Goal: Task Accomplishment & Management: Complete application form

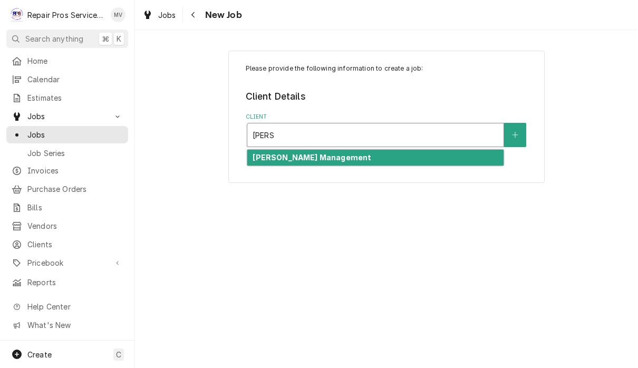
click at [338, 160] on div "[PERSON_NAME] Management" at bounding box center [375, 158] width 256 height 16
type input "smith"
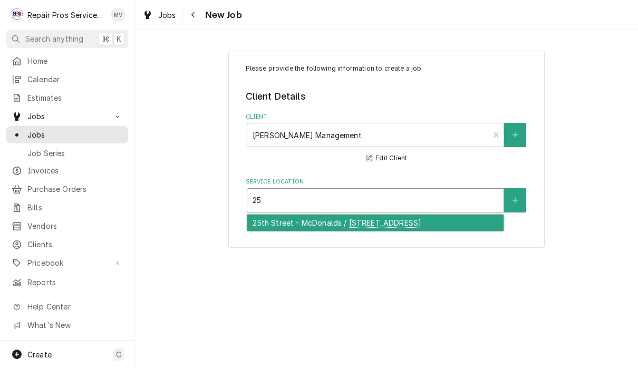
click at [317, 224] on div "25th Street - McDonalds / 1350 25th Street NW, Cleveland, TN 37312" at bounding box center [375, 223] width 256 height 16
type input "25"
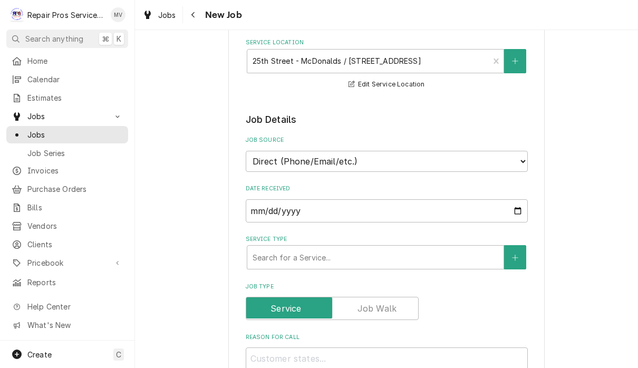
scroll to position [154, 0]
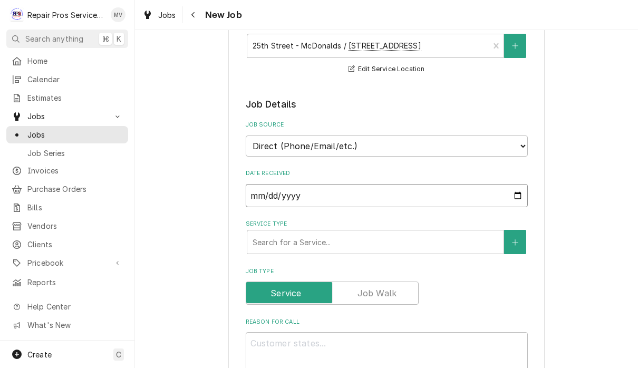
click at [280, 191] on input "2025-09-08" at bounding box center [387, 195] width 282 height 23
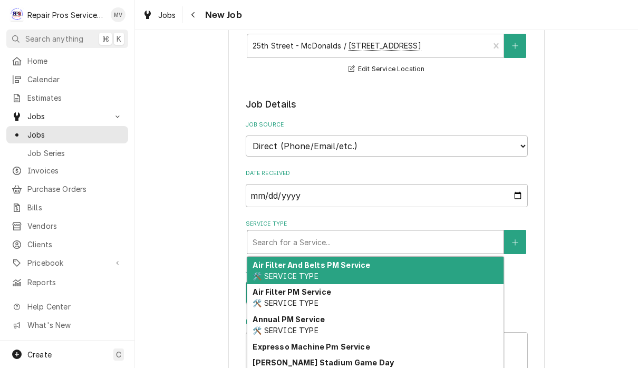
type textarea "x"
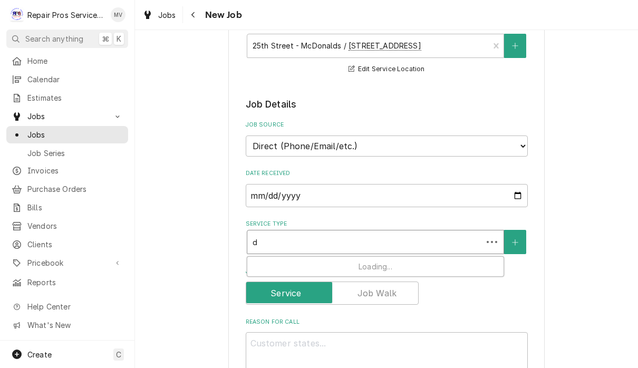
type input "di"
type textarea "x"
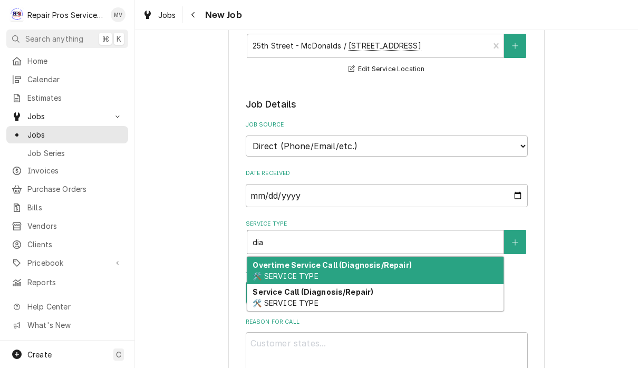
click at [351, 296] on div "Service Call (Diagnosis/Repair) 🛠️ SERVICE TYPE" at bounding box center [375, 297] width 256 height 27
type input "dia"
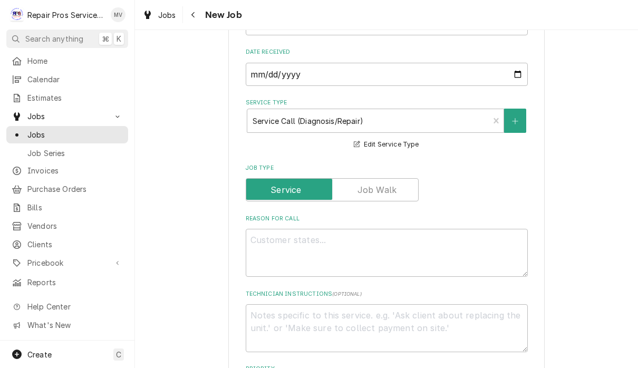
scroll to position [306, 0]
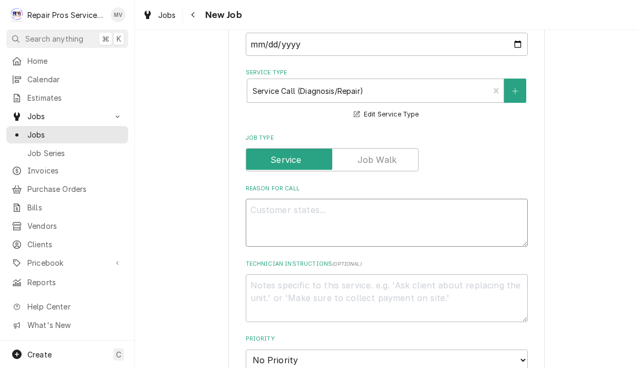
click at [264, 215] on textarea "Reason For Call" at bounding box center [387, 223] width 282 height 48
type textarea "x"
type textarea "I"
type textarea "x"
type textarea "In"
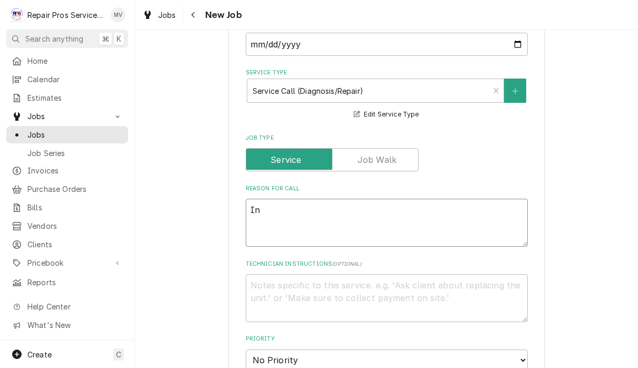
type textarea "x"
type textarea "Ins"
type textarea "x"
type textarea "Inst"
type textarea "x"
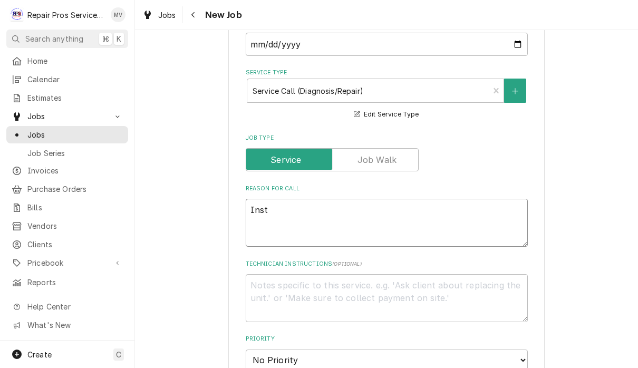
type textarea "Insta"
type textarea "x"
type textarea "Instal"
type textarea "x"
type textarea "Install"
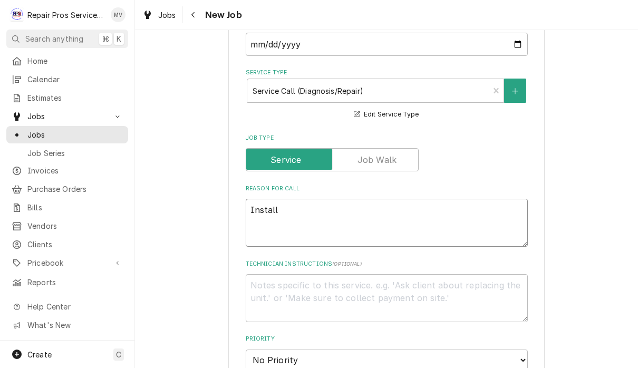
type textarea "x"
type textarea "Install"
type textarea "x"
type textarea "Install f"
type textarea "x"
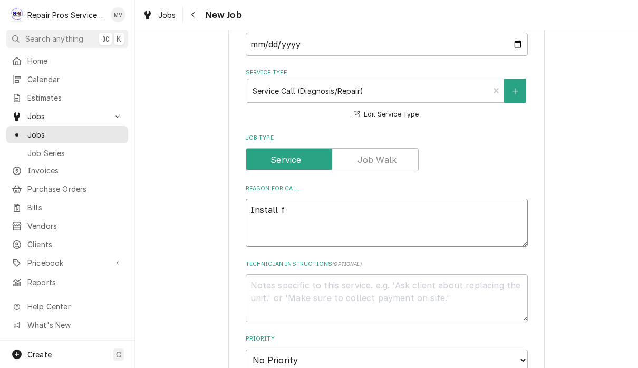
type textarea "Install fa"
type textarea "x"
type textarea "Install fan"
type textarea "x"
type textarea "Install fan"
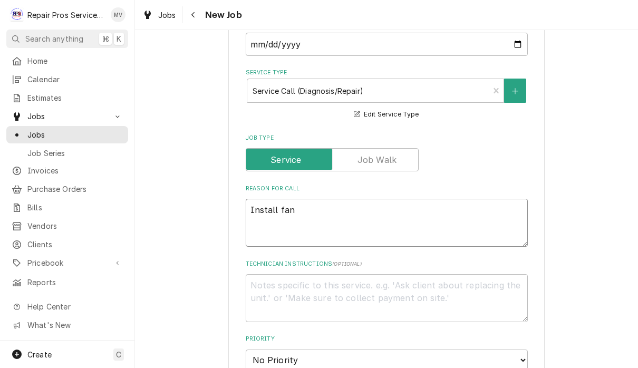
type textarea "x"
type textarea "Install fan m"
type textarea "x"
type textarea "Install fan mot"
type textarea "x"
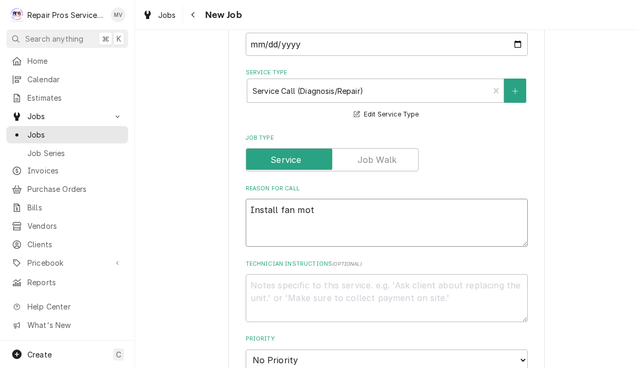
type textarea "Install fan moth"
type textarea "x"
type textarea "Install fan mot"
type textarea "x"
type textarea "Install fan moto"
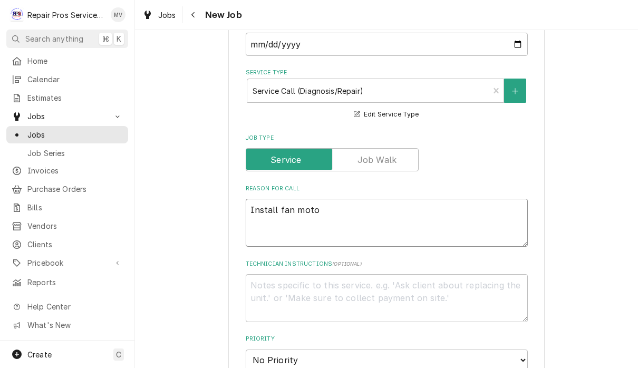
type textarea "x"
type textarea "Install fan motor"
type textarea "x"
type textarea "Install fan motor"
type textarea "x"
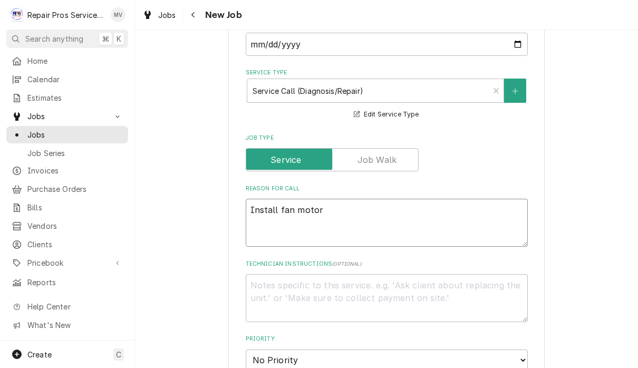
type textarea "Install fan motor o"
type textarea "x"
type textarea "Install fan motor on"
type textarea "x"
type textarea "Install fan motor on"
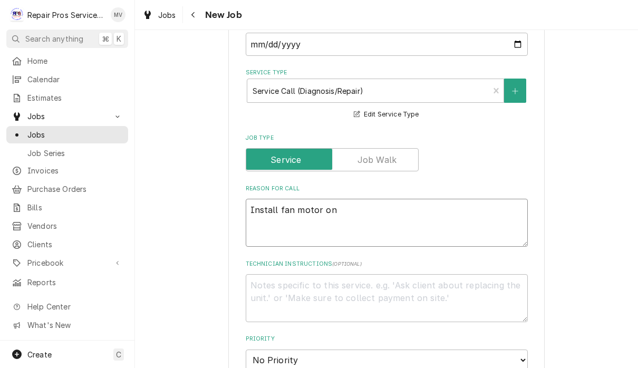
type textarea "x"
type textarea "Install fan motor on w"
type textarea "x"
type textarea "Install fan motor on wa"
type textarea "x"
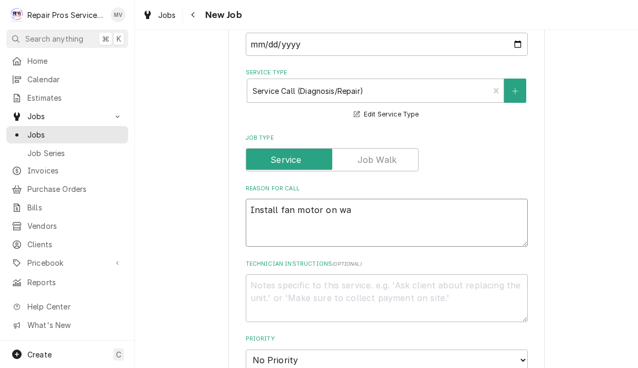
type textarea "Install fan motor on wal"
type textarea "x"
type textarea "Install fan motor on wall"
type textarea "x"
type textarea "Install fan motor on wall"
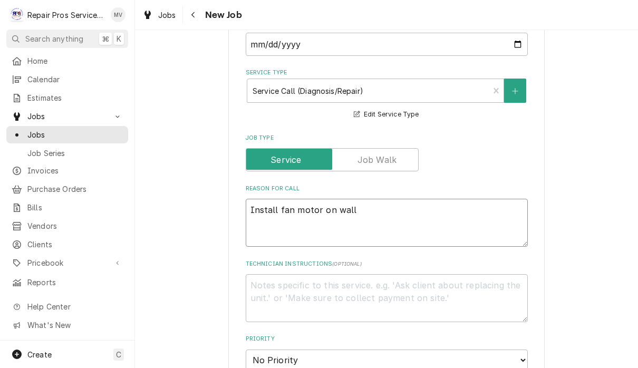
type textarea "x"
type textarea "Install fan motor on wall f"
type textarea "x"
type textarea "Install fan motor on wall fr"
type textarea "x"
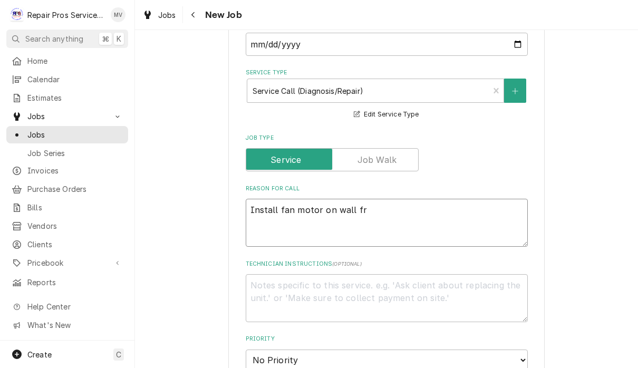
type textarea "Install fan motor on wall fre"
type textarea "x"
type textarea "Install fan motor on wall free"
type textarea "x"
type textarea "Install fan motor on wall freez"
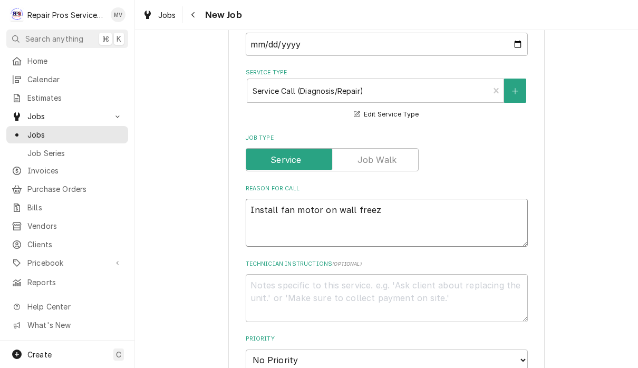
type textarea "x"
type textarea "Install fan motor on wall freeze"
type textarea "x"
type textarea "Install fan motor on wall freezer"
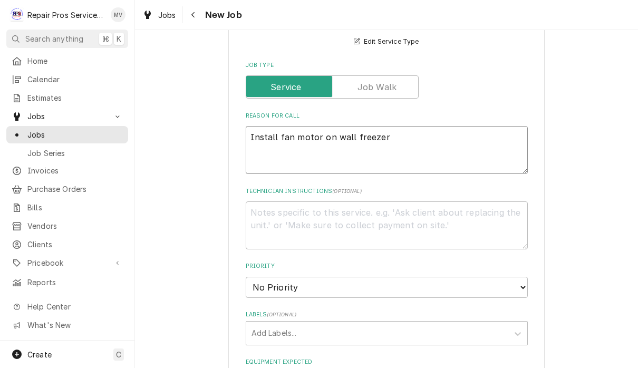
type textarea "x"
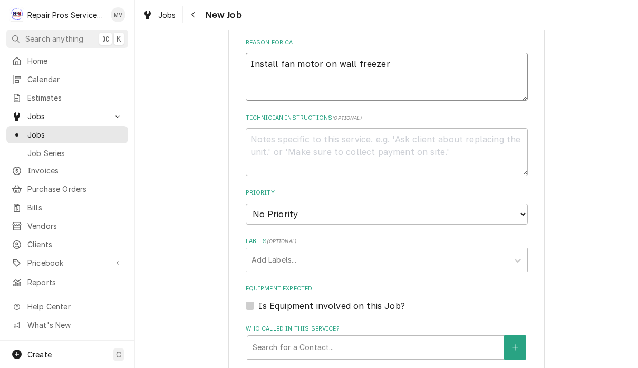
scroll to position [476, 0]
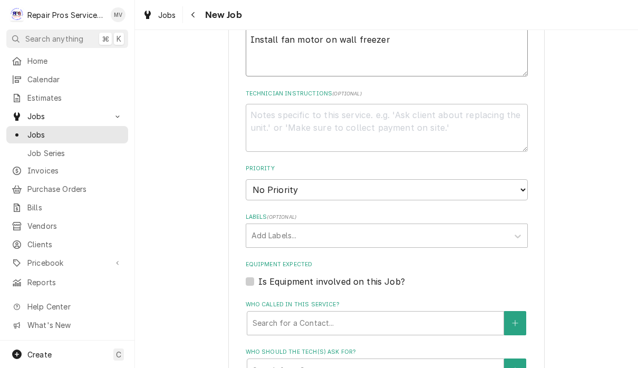
type textarea "Install fan motor on wall freezer"
click at [332, 185] on select "No Priority Urgent High Medium Low" at bounding box center [387, 189] width 282 height 21
select select "3"
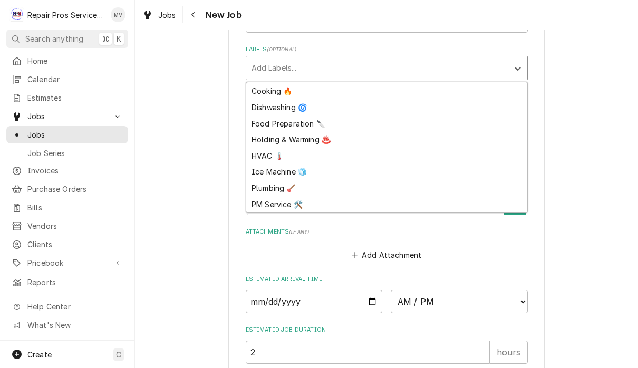
scroll to position [45, 0]
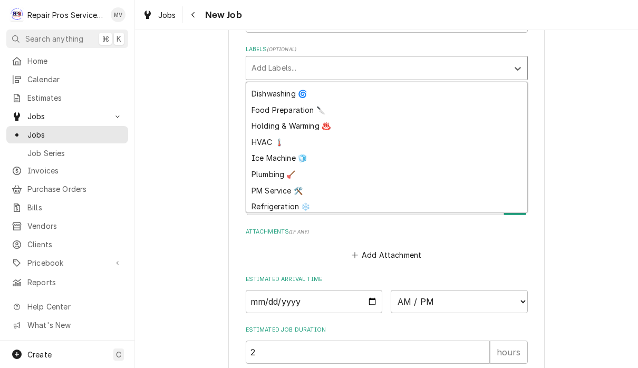
click at [292, 199] on div "Refrigeration ❄️" at bounding box center [386, 207] width 281 height 16
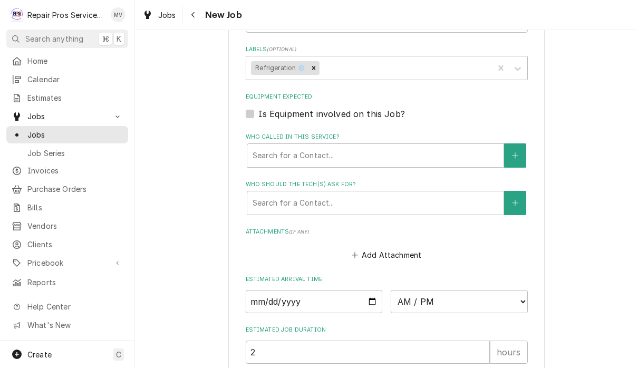
type textarea "x"
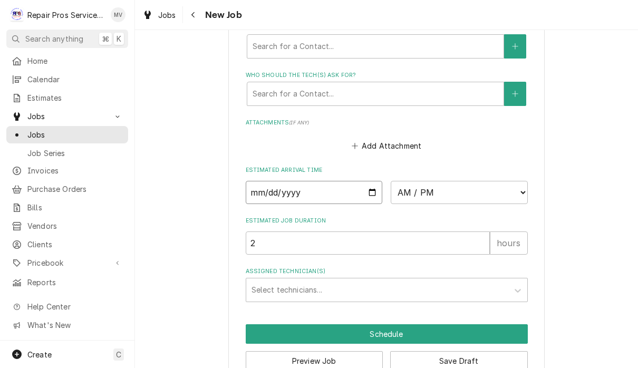
click at [278, 182] on input "Date" at bounding box center [314, 192] width 137 height 23
type input "2025-09-08"
type textarea "x"
click at [403, 181] on select "AM / PM 6:00 AM 6:15 AM 6:30 AM 6:45 AM 7:00 AM 7:15 AM 7:30 AM 7:45 AM 8:00 AM…" at bounding box center [459, 192] width 137 height 23
select select "09:30:00"
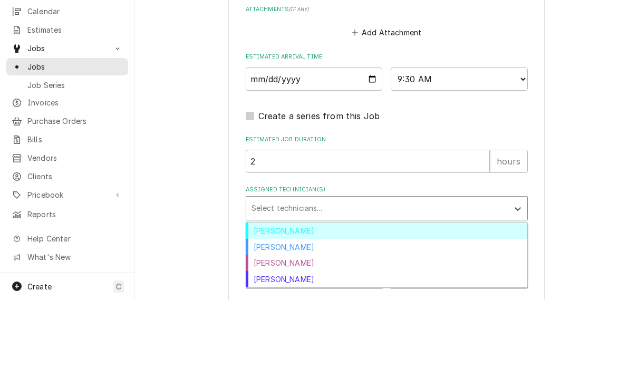
scroll to position [1, 0]
click at [266, 307] on div "Caleb Kvale" at bounding box center [386, 315] width 281 height 16
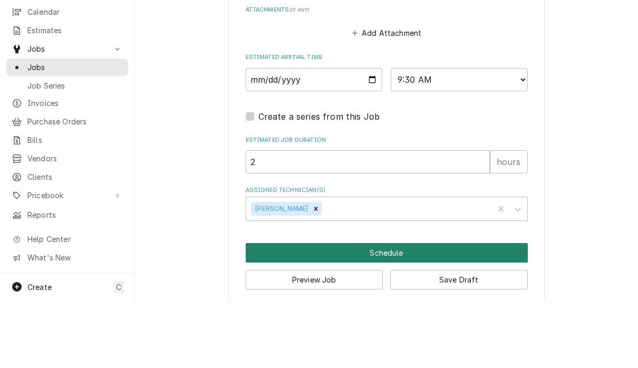
click at [381, 311] on button "Schedule" at bounding box center [387, 321] width 282 height 20
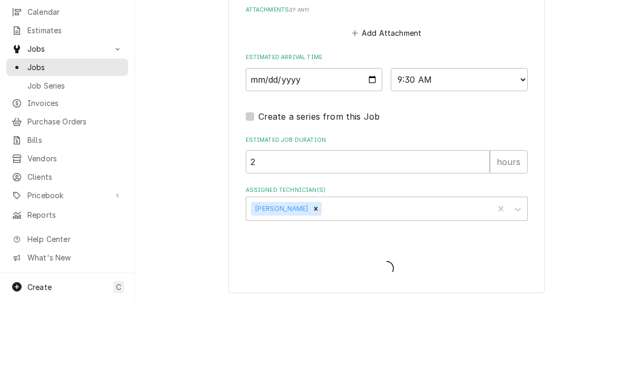
scroll to position [788, 0]
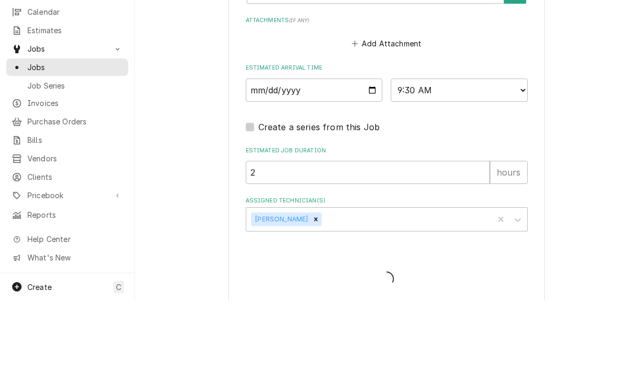
type textarea "x"
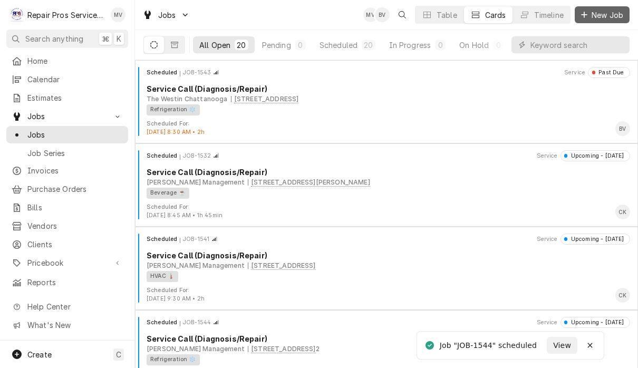
click at [595, 18] on span "New Job" at bounding box center [607, 14] width 36 height 11
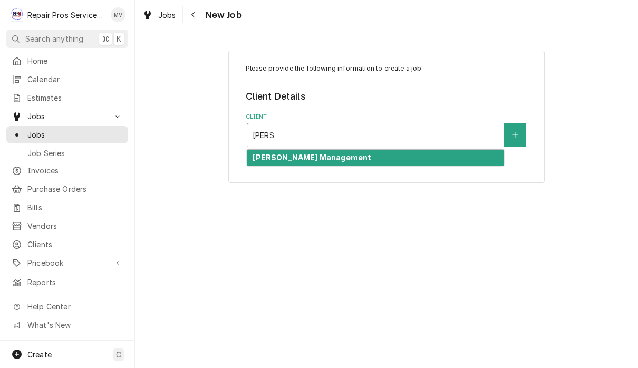
click at [323, 158] on strong "[PERSON_NAME] Management" at bounding box center [312, 157] width 119 height 9
type input "[PERSON_NAME]"
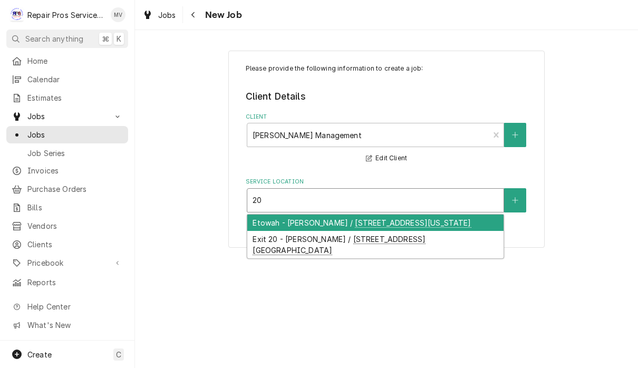
click at [411, 239] on div "Exit 20 - McDonald's / 281 Pleasant Grove Rd. SW, Cleveland, TN 37353" at bounding box center [375, 244] width 256 height 27
type input "20"
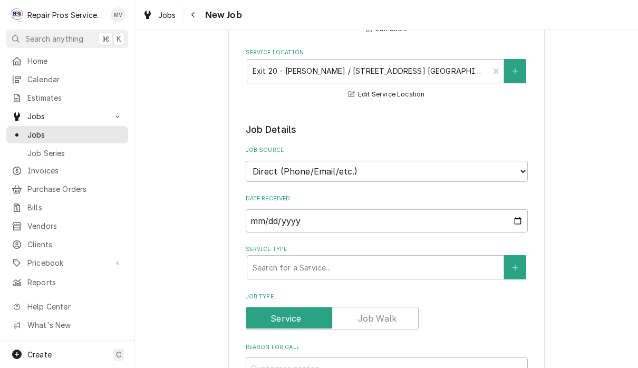
scroll to position [158, 0]
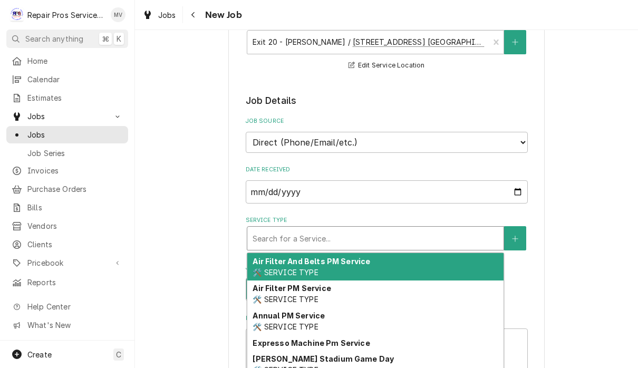
type textarea "x"
type input "d"
type textarea "x"
type input "di"
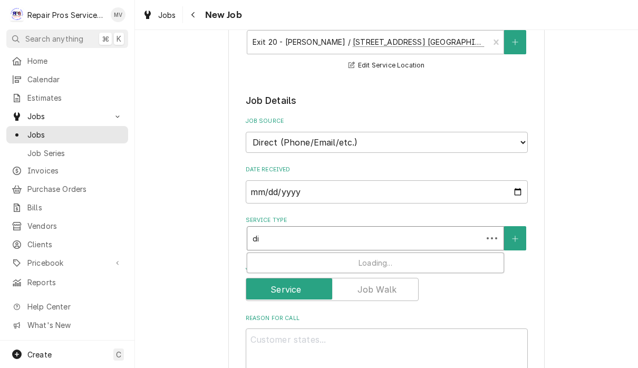
type textarea "x"
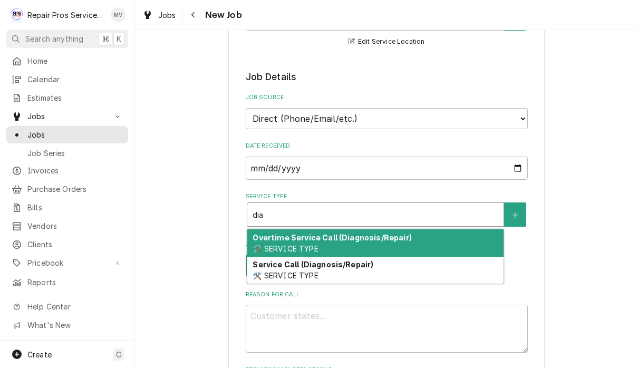
scroll to position [258, 0]
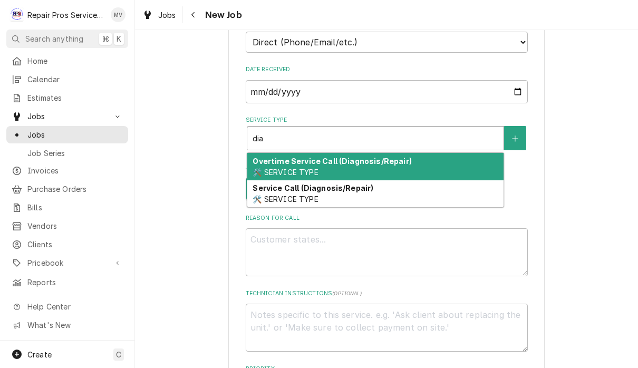
click at [311, 187] on strong "Service Call (Diagnosis/Repair)" at bounding box center [313, 187] width 121 height 9
type input "dia"
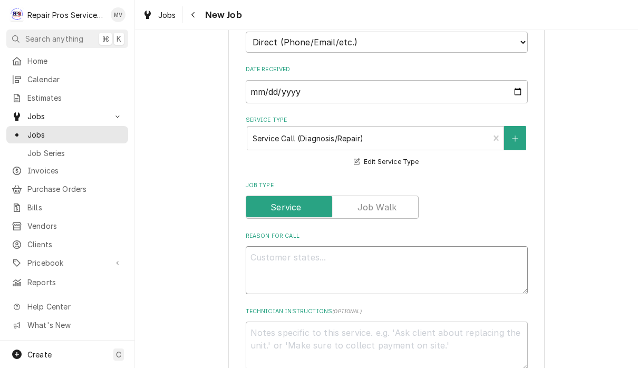
click at [286, 246] on textarea "Reason For Call" at bounding box center [387, 270] width 282 height 48
type textarea "x"
type textarea "I"
type textarea "x"
type textarea "In"
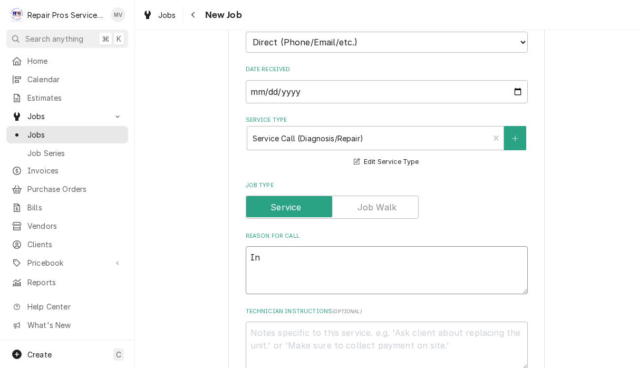
type textarea "x"
type textarea "Ins"
type textarea "x"
type textarea "Inst"
type textarea "x"
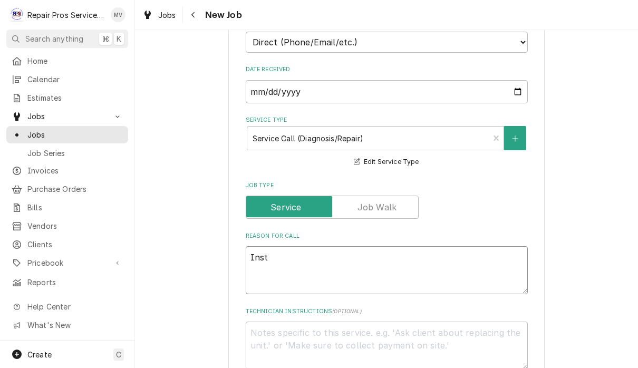
type textarea "Insta"
type textarea "x"
type textarea "Instal"
type textarea "x"
type textarea "Install"
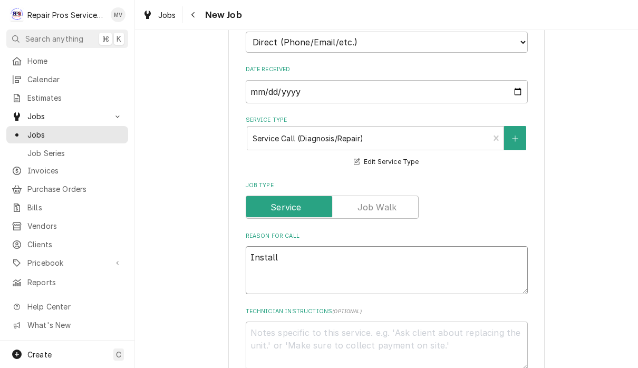
type textarea "x"
type textarea "Install"
type textarea "x"
type textarea "Install t"
type textarea "x"
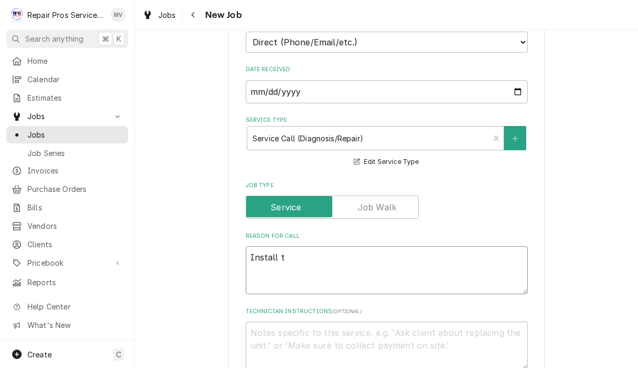
type textarea "Install th"
type textarea "x"
type textarea "Install ther"
type textarea "x"
type textarea "Install therm"
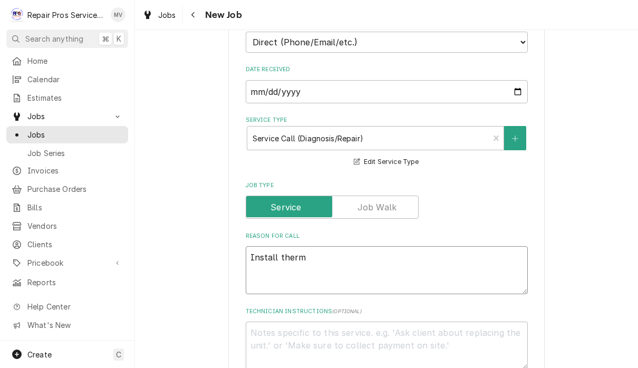
type textarea "x"
type textarea "Install thermo"
type textarea "x"
type textarea "Install thermos"
type textarea "x"
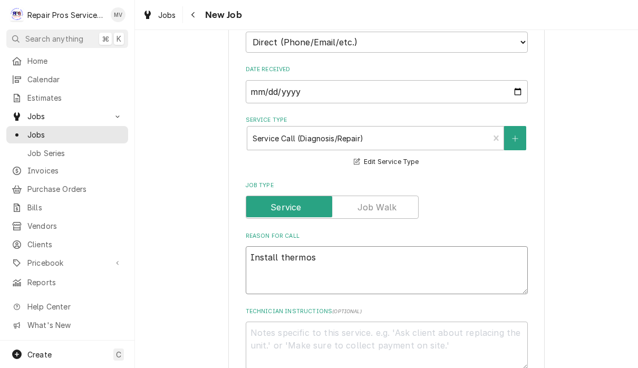
type textarea "Install thermost"
type textarea "x"
type textarea "Install thermosta"
type textarea "x"
type textarea "Install thermostat"
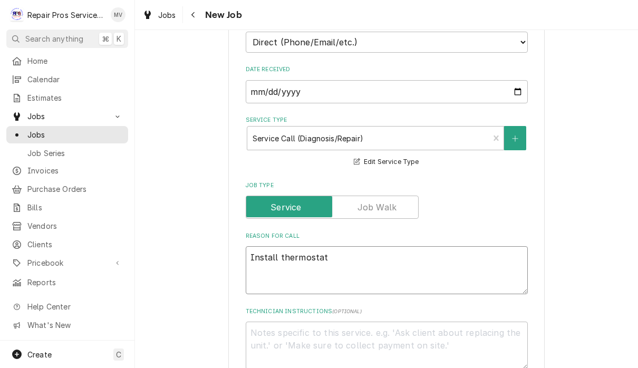
type textarea "x"
type textarea "Install thermostato"
type textarea "x"
type textarea "Install thermostat"
type textarea "x"
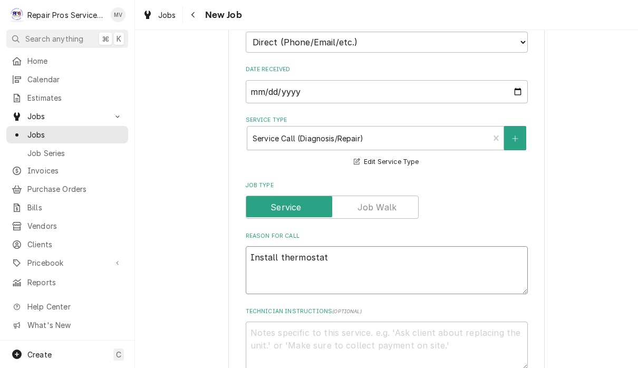
type textarea "Install thermostat"
type textarea "x"
type textarea "Install thermostat o"
type textarea "x"
type textarea "Install thermostat on"
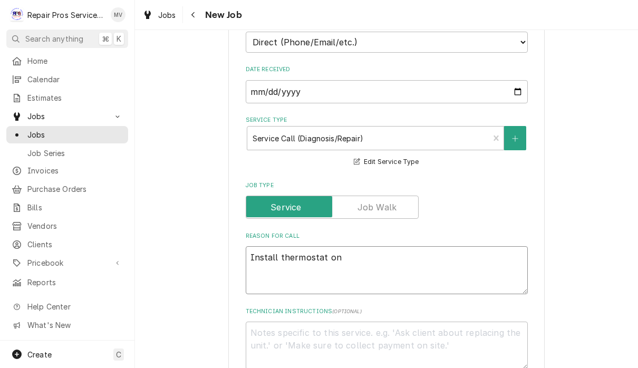
type textarea "x"
type textarea "Install thermostat on"
type textarea "x"
type textarea "Install thermostat on a"
type textarea "x"
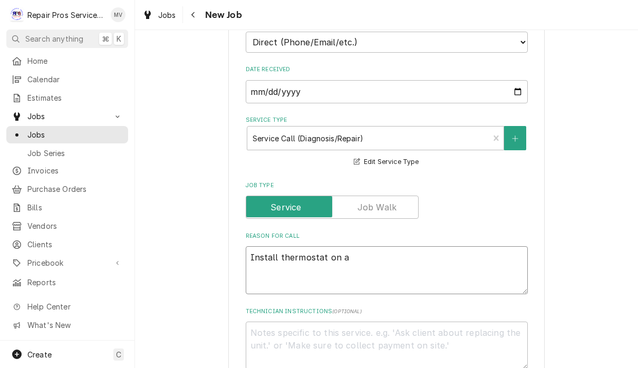
type textarea "Install thermostat on a"
type textarea "x"
type textarea "Install thermostat on a f"
type textarea "x"
type textarea "Install thermostat on a"
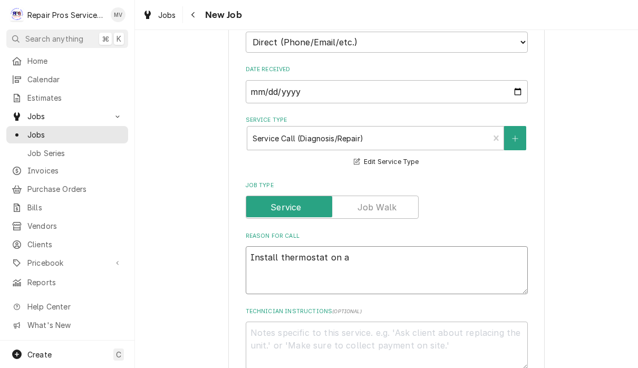
type textarea "x"
type textarea "Install thermostat on a w"
type textarea "x"
type textarea "Install thermostat on a wa"
type textarea "x"
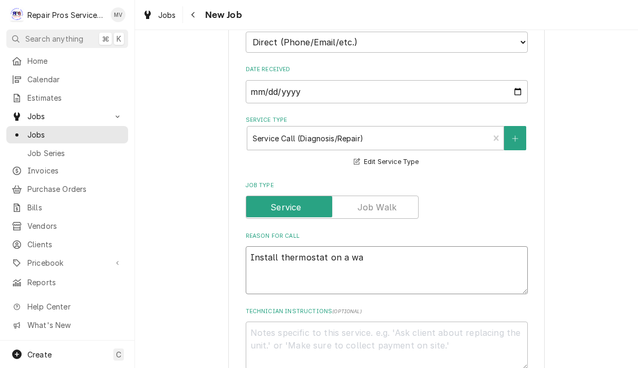
type textarea "Install thermostat on a wal"
type textarea "x"
type textarea "Install thermostat on a wall"
type textarea "x"
type textarea "Install thermostat on a wall"
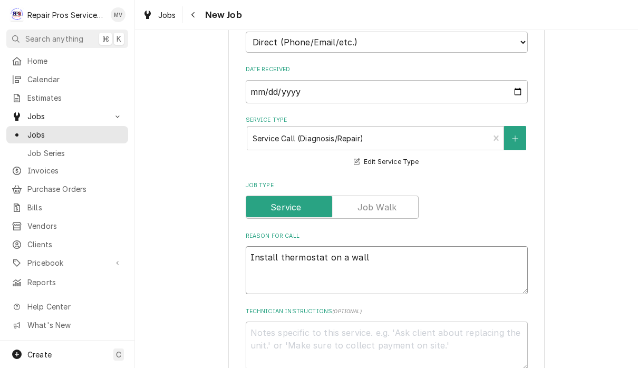
type textarea "x"
type textarea "Install thermostat on a wall f"
type textarea "x"
type textarea "Install thermostat on a wall fr"
type textarea "x"
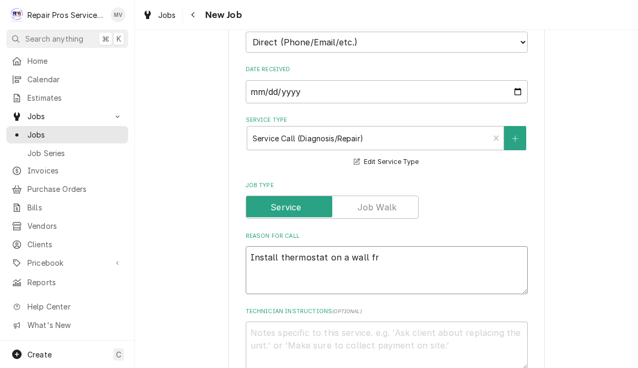
type textarea "Install thermostat on a wall fre"
type textarea "x"
type textarea "Install thermostat on a wall free"
type textarea "x"
type textarea "Install thermostat on a wall freez"
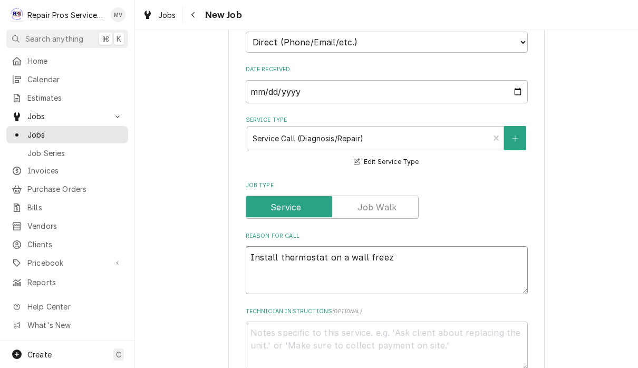
type textarea "x"
type textarea "Install thermostat on a wall freeze"
type textarea "x"
type textarea "Install thermostat on a wall freezer"
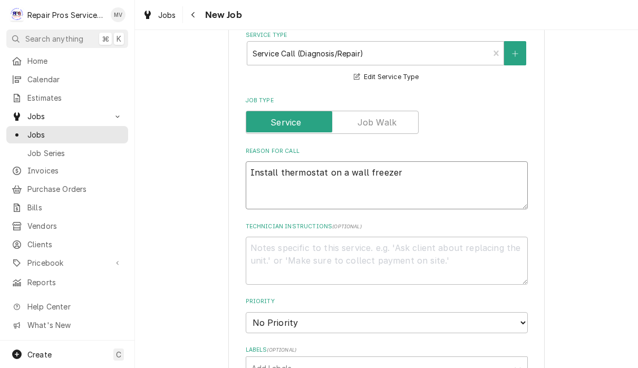
type textarea "x"
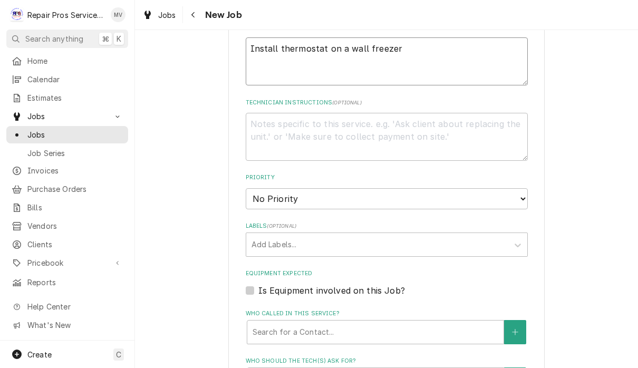
scroll to position [477, 0]
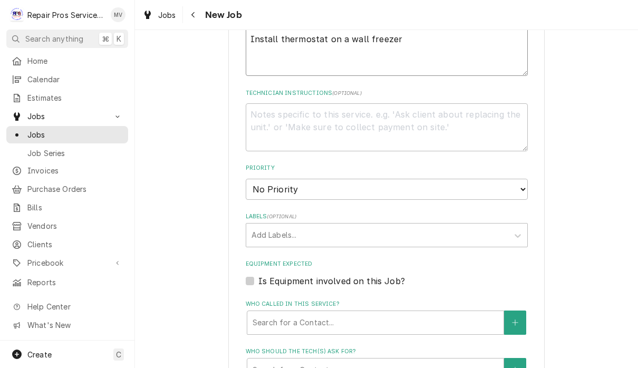
type textarea "Install thermostat on a wall freezer"
click at [343, 186] on select "No Priority Urgent High Medium Low" at bounding box center [387, 189] width 282 height 21
select select "3"
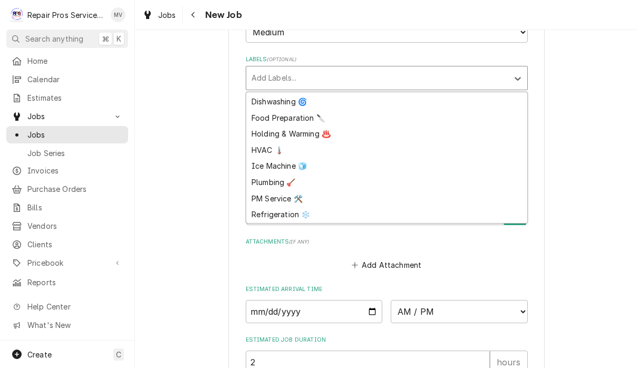
scroll to position [47, 0]
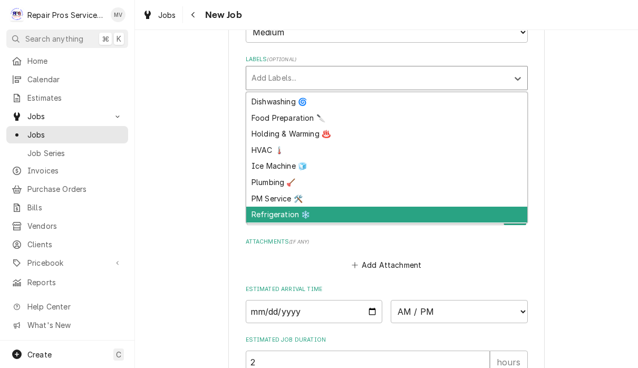
click at [274, 207] on div "Refrigeration ❄️" at bounding box center [386, 215] width 281 height 16
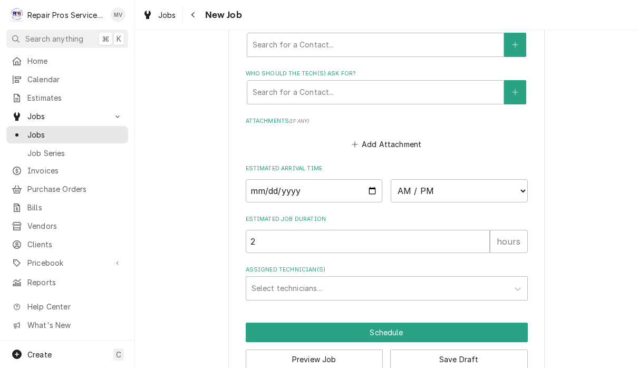
type textarea "x"
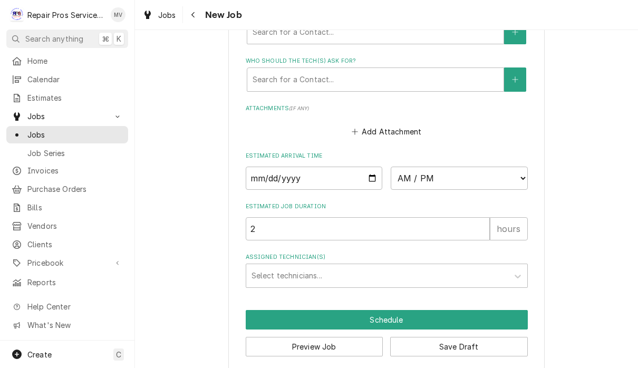
scroll to position [766, 0]
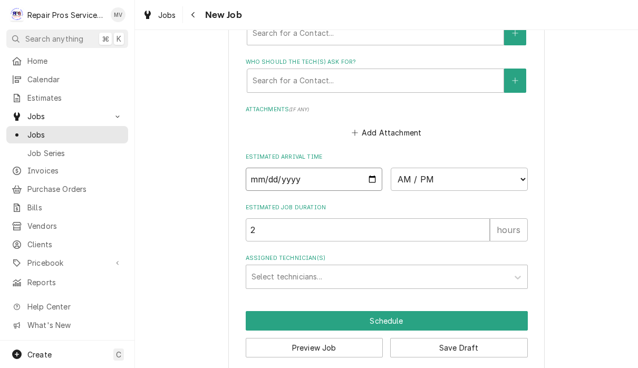
click at [270, 171] on input "Date" at bounding box center [314, 179] width 137 height 23
type input "2025-09-08"
type textarea "x"
click at [406, 169] on select "AM / PM 6:00 AM 6:15 AM 6:30 AM 6:45 AM 7:00 AM 7:15 AM 7:30 AM 7:45 AM 8:00 AM…" at bounding box center [459, 179] width 137 height 23
select select "13:00:00"
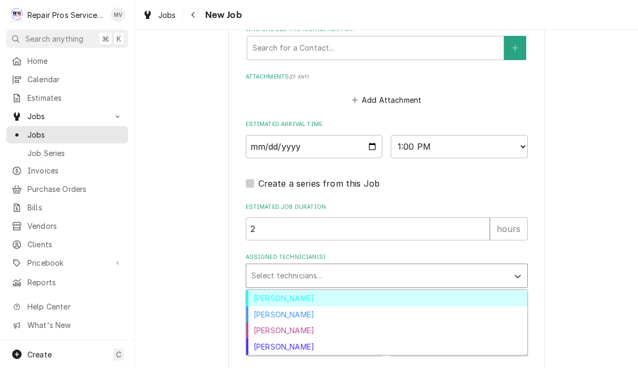
scroll to position [798, 0]
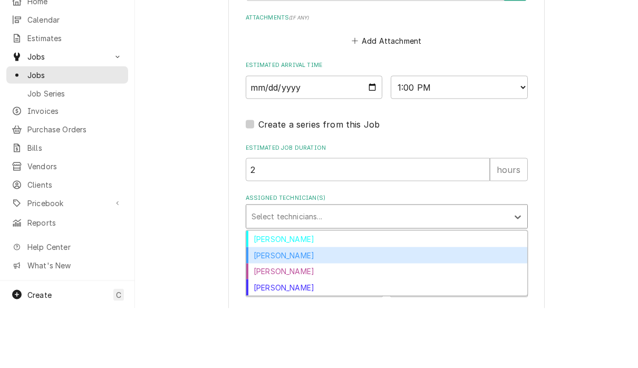
click at [273, 307] on div "Caleb Kvale" at bounding box center [386, 315] width 281 height 16
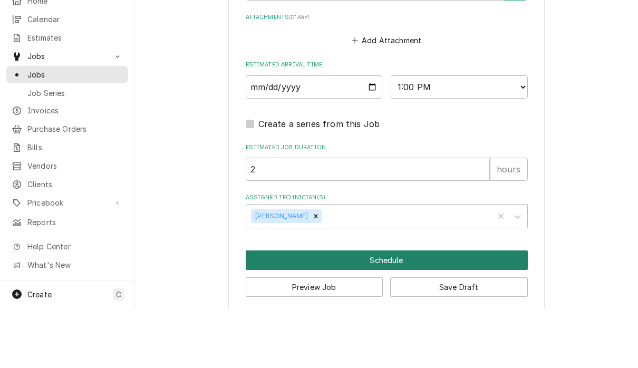
click at [387, 311] on button "Schedule" at bounding box center [387, 321] width 282 height 20
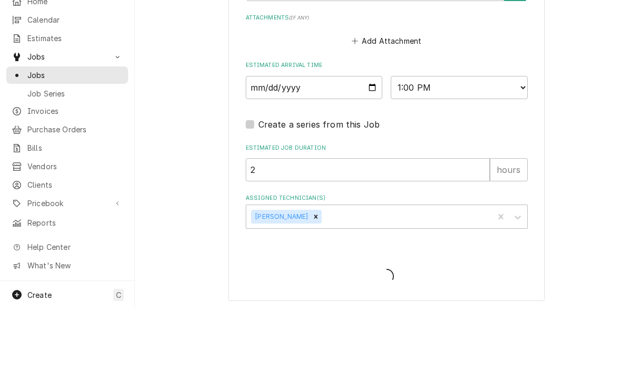
scroll to position [788, 0]
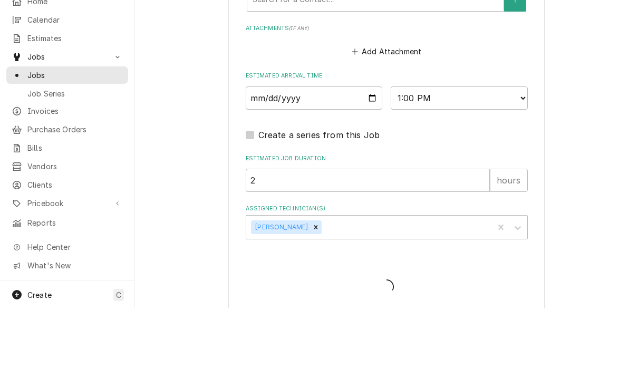
type textarea "x"
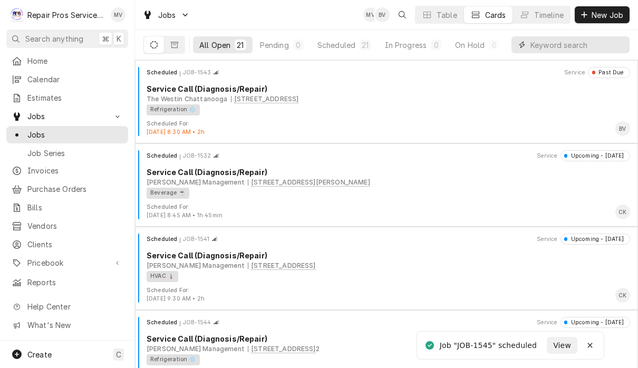
click at [560, 47] on input "Dynamic Content Wrapper" at bounding box center [577, 44] width 94 height 17
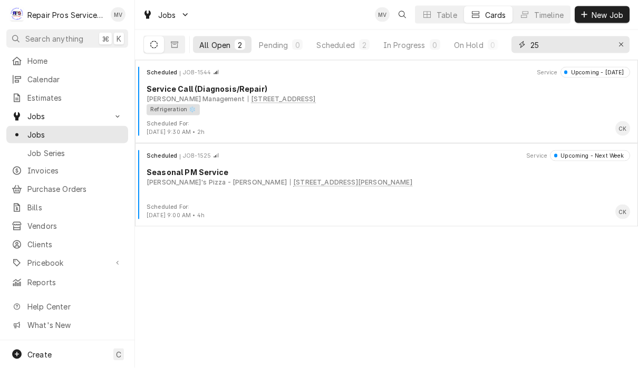
click at [562, 44] on input "25" at bounding box center [569, 44] width 79 height 17
type input "25"
click at [619, 44] on icon "Erase input" at bounding box center [621, 44] width 6 height 7
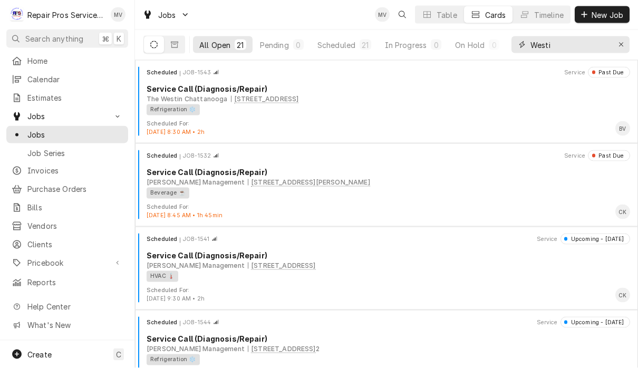
type input "Westin"
